Goal: Share content: Share content

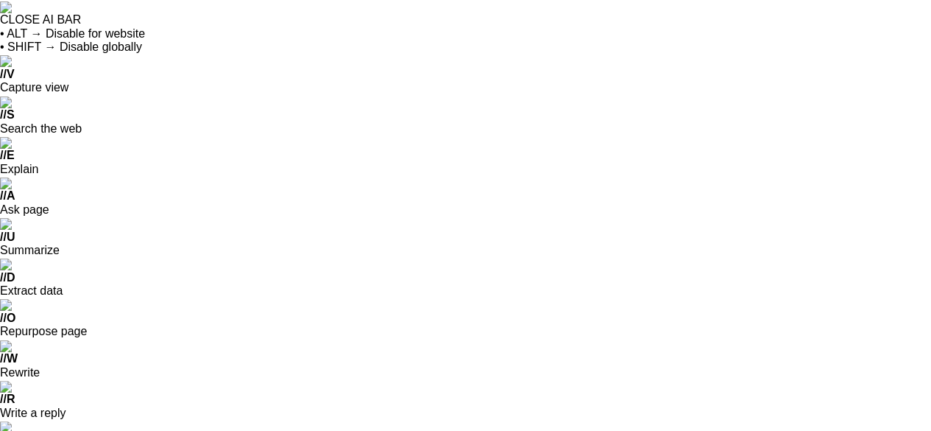
scroll to position [163, 0]
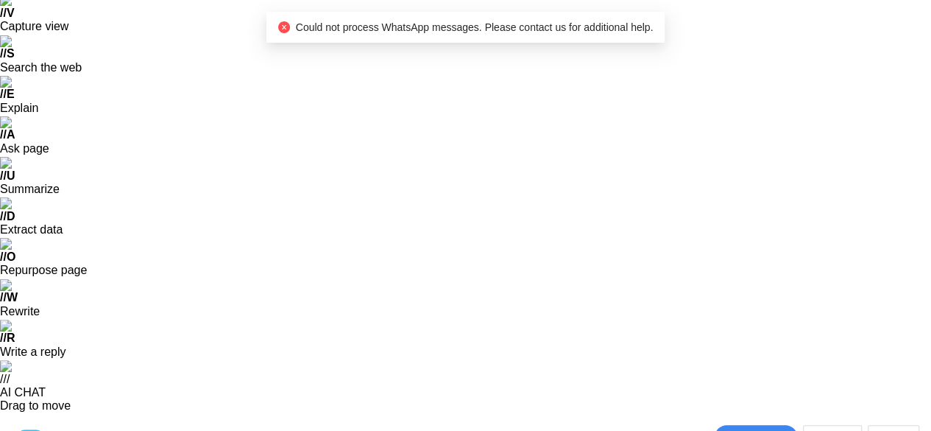
scroll to position [0, 0]
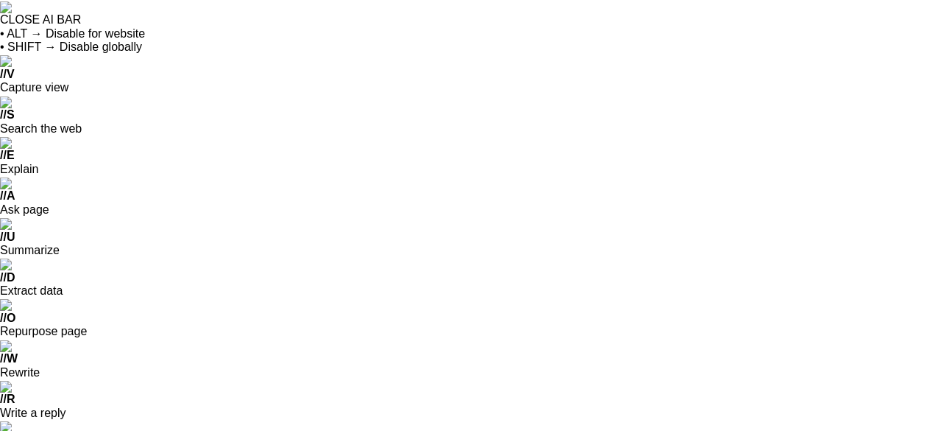
scroll to position [103, 0]
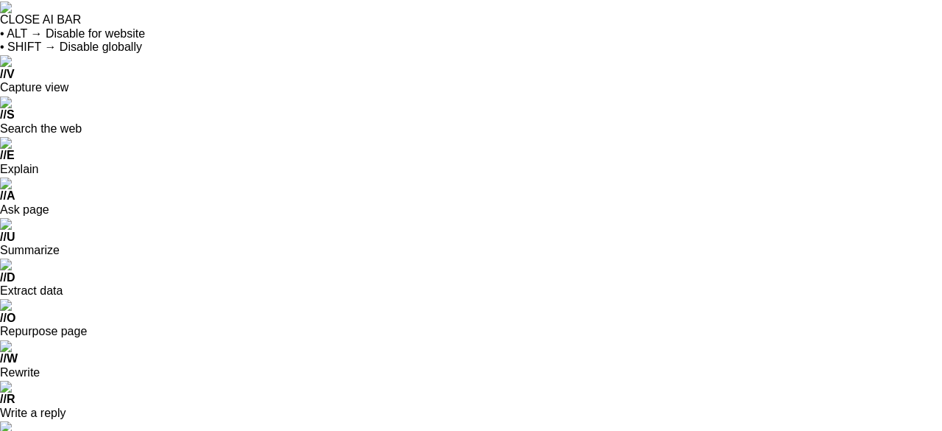
scroll to position [61, 0]
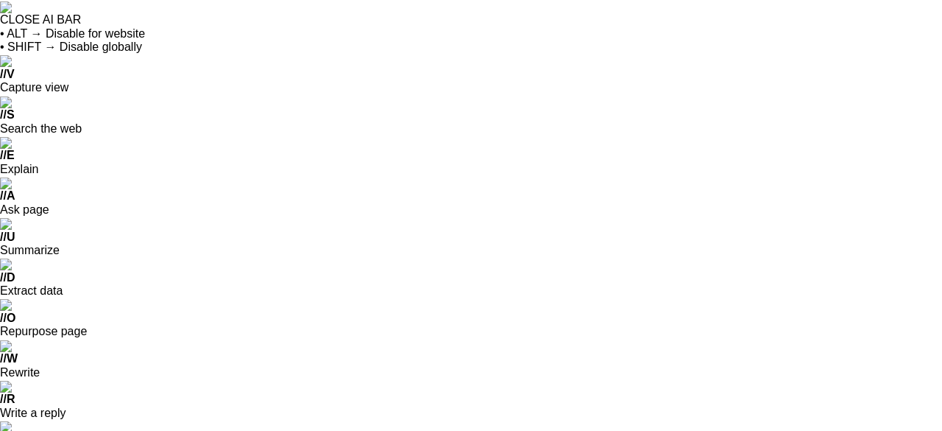
scroll to position [688, 0]
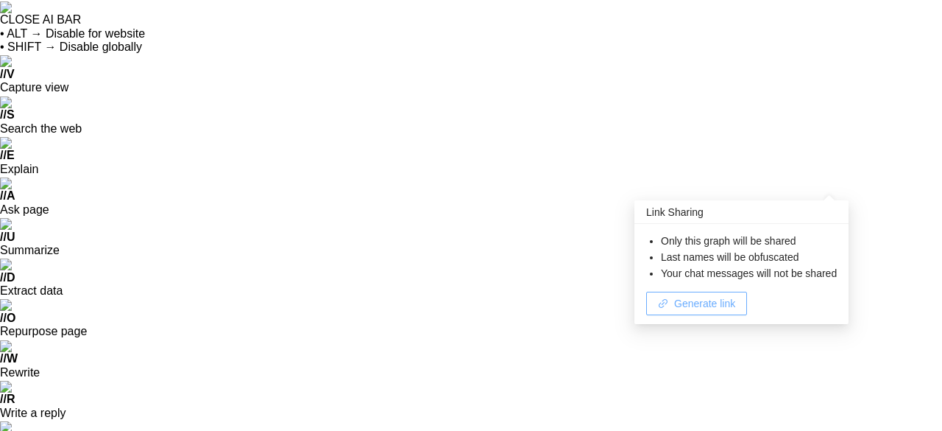
click at [713, 302] on span "Generate link" at bounding box center [704, 303] width 61 height 16
click at [704, 301] on span "Copy link" at bounding box center [695, 303] width 43 height 16
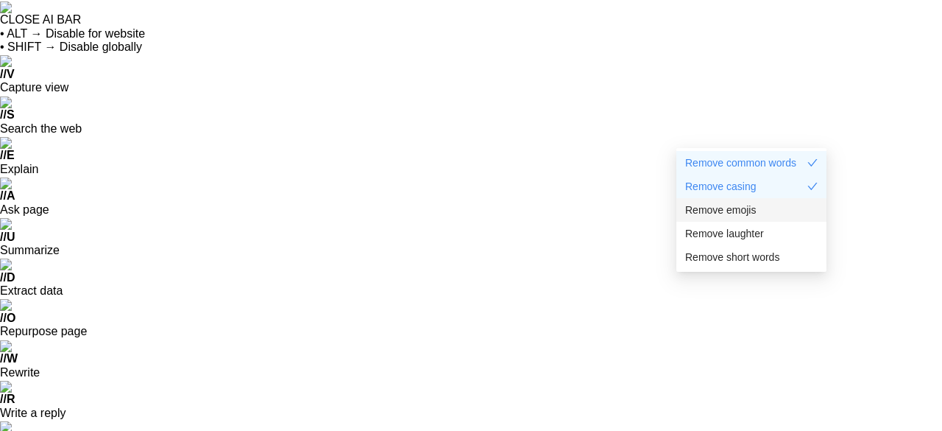
click at [756, 208] on div "Remove emojis" at bounding box center [751, 210] width 132 height 16
click at [751, 257] on span "Remove short words" at bounding box center [732, 257] width 94 height 16
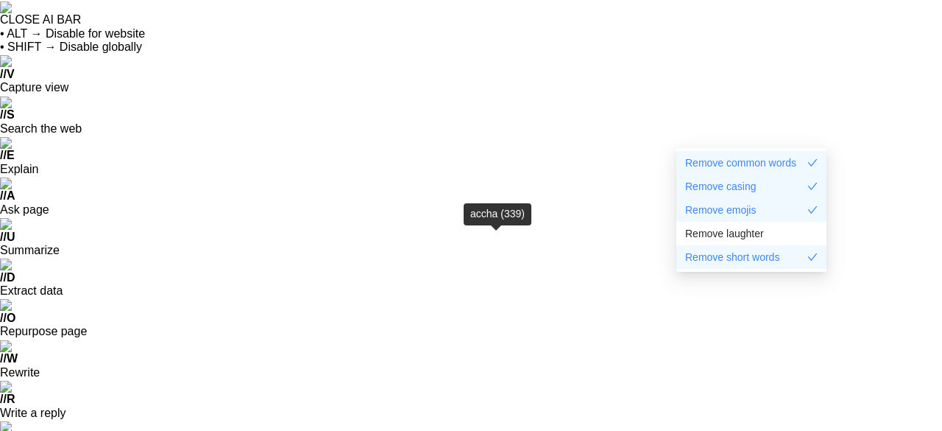
scroll to position [171, 0]
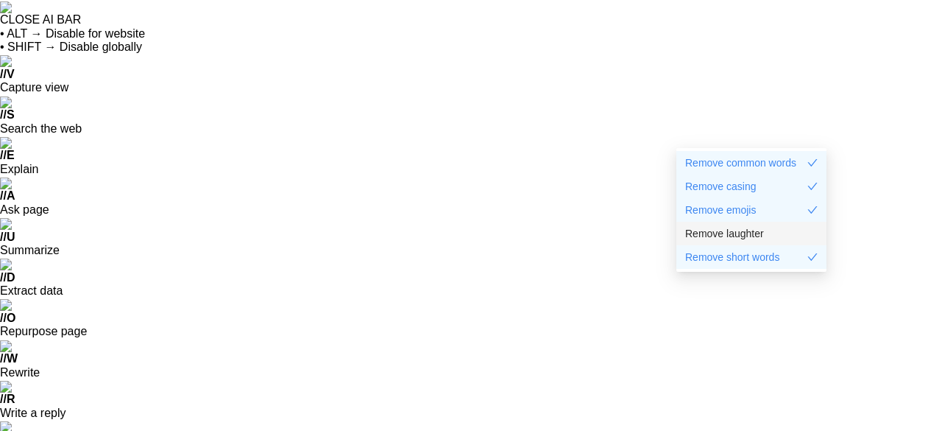
click at [744, 236] on span "Remove laughter" at bounding box center [724, 233] width 79 height 16
click at [763, 239] on div "Remove laughter" at bounding box center [751, 233] width 132 height 16
click at [780, 194] on div "Remove casing" at bounding box center [751, 186] width 132 height 16
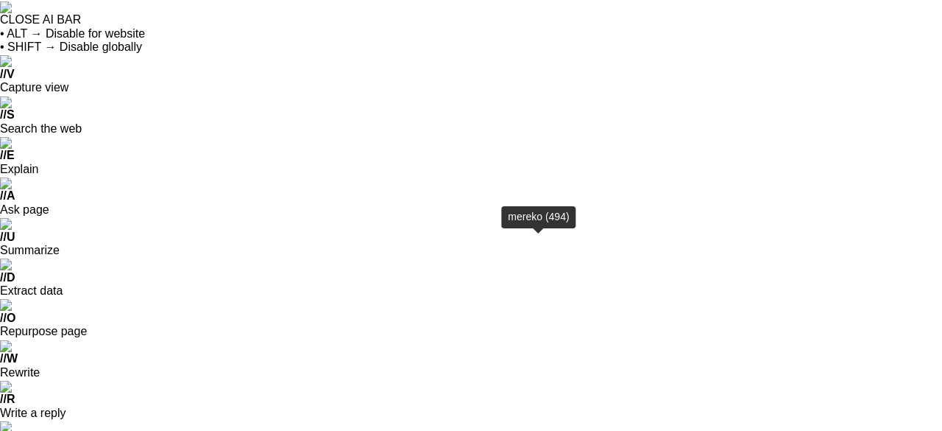
scroll to position [76, 0]
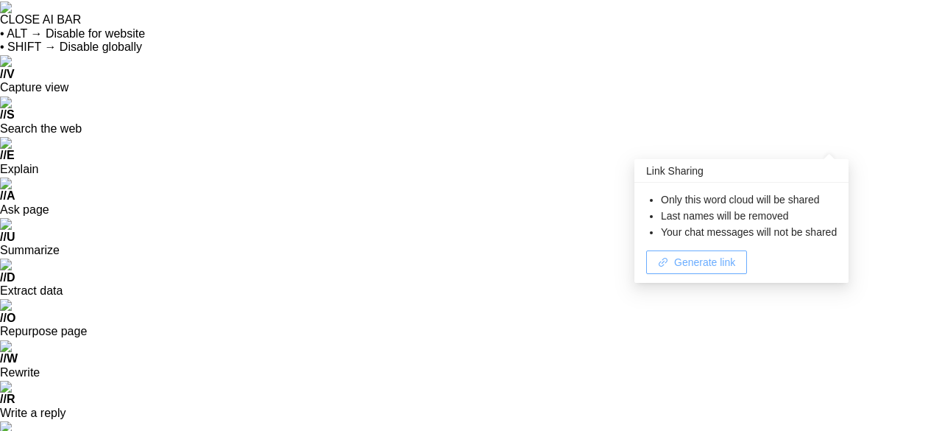
click at [711, 264] on span "Generate link" at bounding box center [704, 262] width 61 height 16
click at [726, 207] on li "Only this word cloud will be shared" at bounding box center [749, 199] width 176 height 16
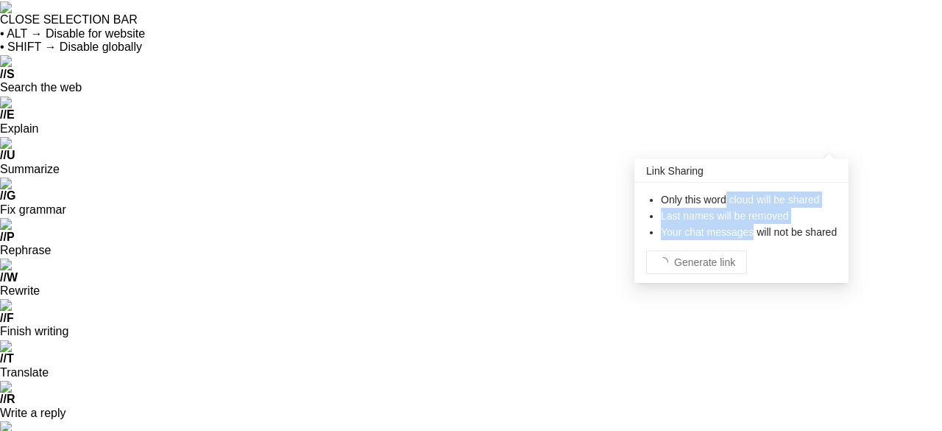
drag, startPoint x: 726, startPoint y: 207, endPoint x: 735, endPoint y: 236, distance: 30.7
click at [735, 236] on ul "Only this word cloud will be shared Last names will be removed Your chat messag…" at bounding box center [741, 215] width 191 height 49
click at [735, 236] on li "Your chat messages will not be shared" at bounding box center [749, 232] width 176 height 16
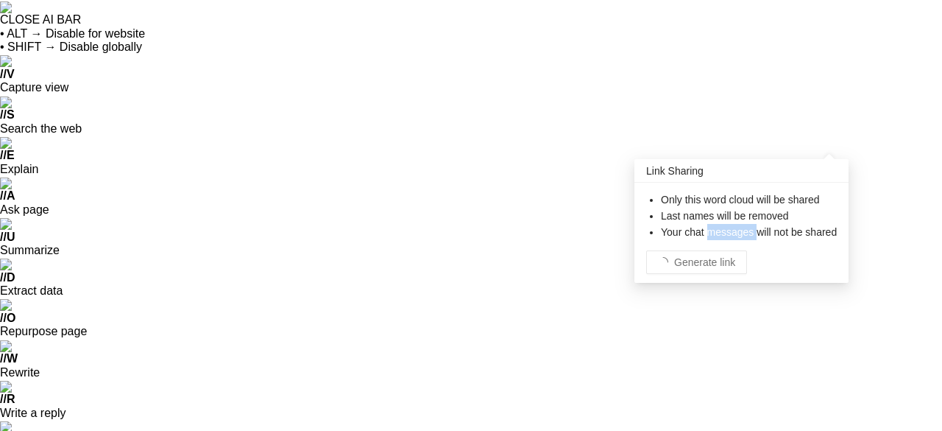
click at [735, 236] on li "Your chat messages will not be shared" at bounding box center [749, 232] width 176 height 16
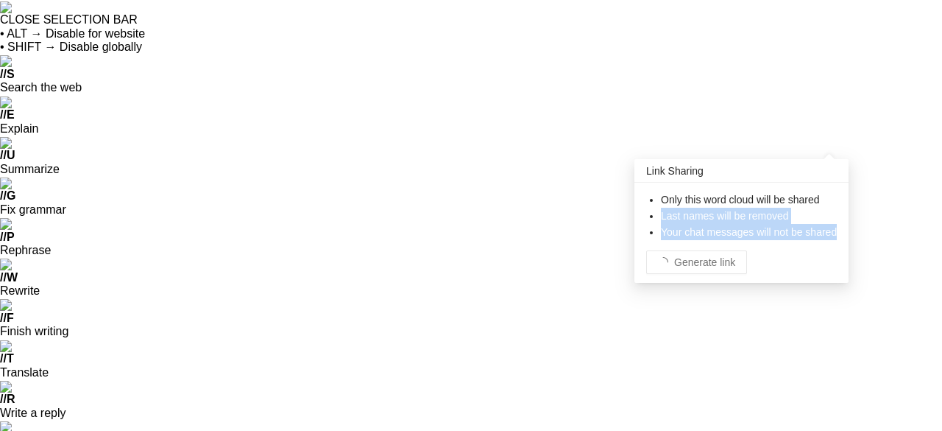
drag, startPoint x: 735, startPoint y: 236, endPoint x: 732, endPoint y: 210, distance: 26.7
click at [732, 210] on ul "Only this word cloud will be shared Last names will be removed Your chat messag…" at bounding box center [741, 215] width 191 height 49
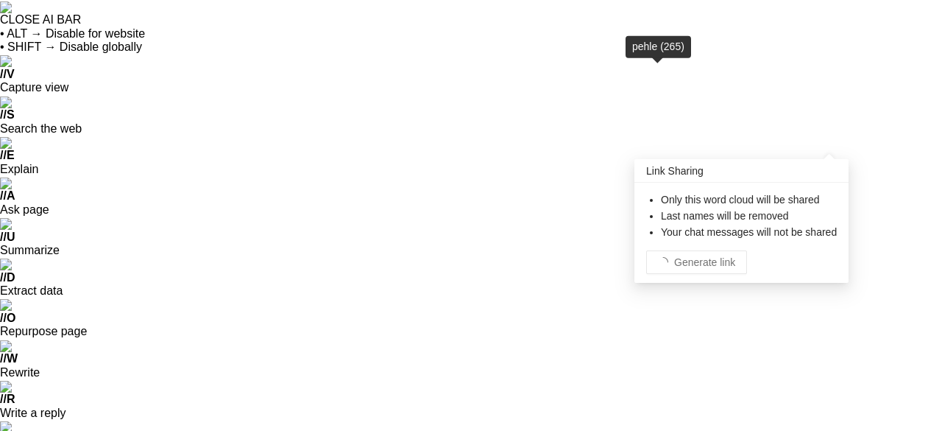
scroll to position [171, 0]
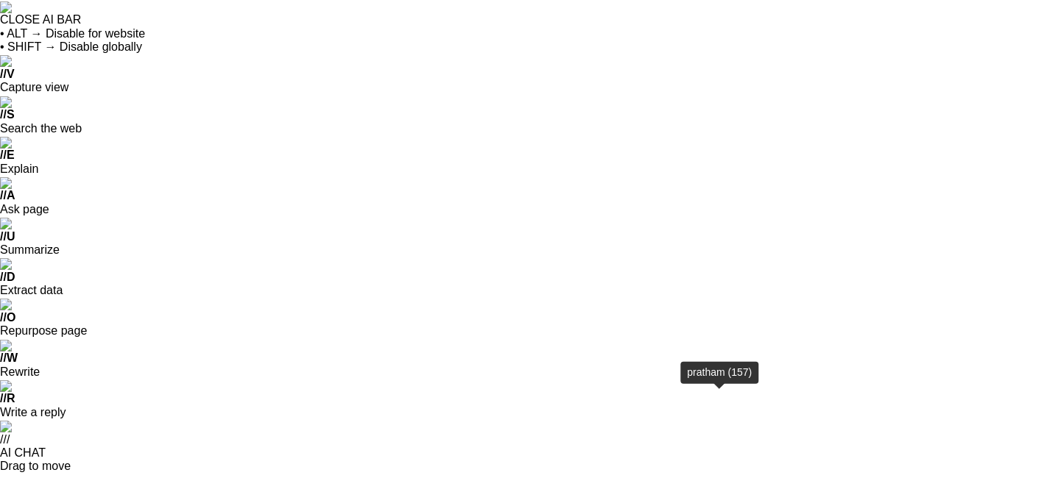
scroll to position [79, 0]
